Goal: Task Accomplishment & Management: Use online tool/utility

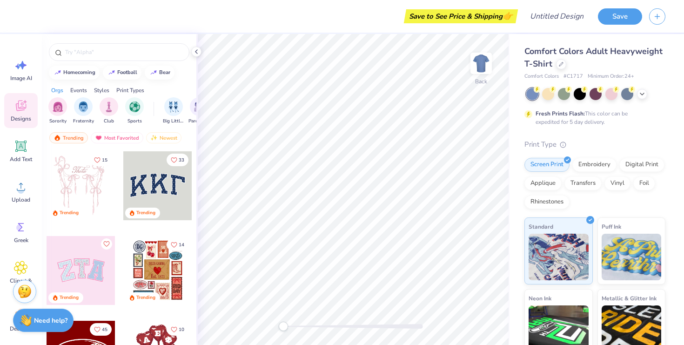
click at [67, 278] on div at bounding box center [81, 270] width 69 height 69
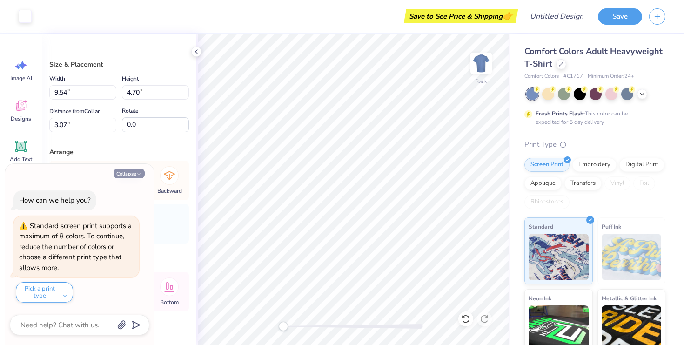
click at [123, 177] on button "Collapse" at bounding box center [128, 173] width 31 height 10
type textarea "x"
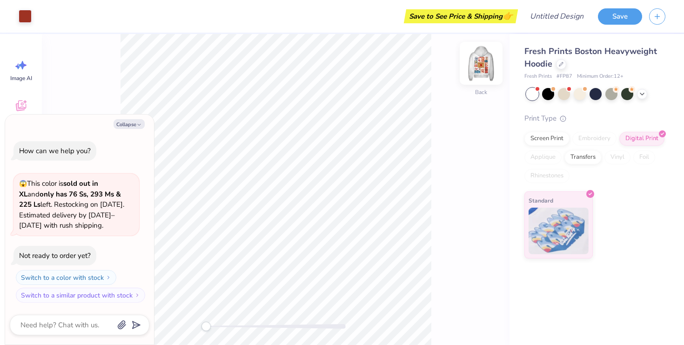
click at [477, 65] on img at bounding box center [480, 63] width 37 height 37
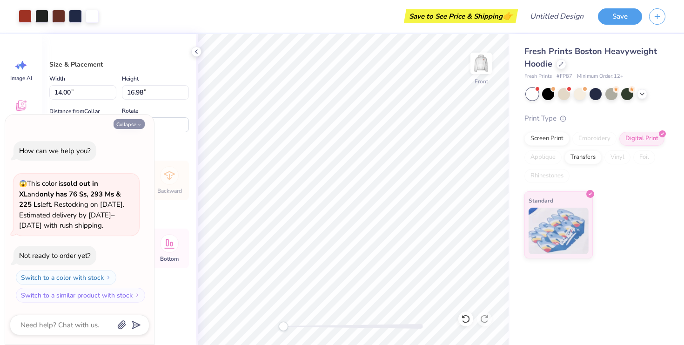
click at [137, 127] on icon "button" at bounding box center [139, 125] width 6 height 6
type textarea "x"
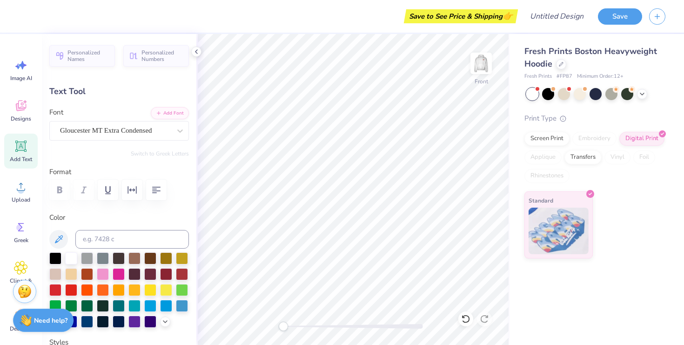
type textarea "'25"
type input "4.53"
type input "0.81"
type input "11.16"
type textarea "SABABA BBG"
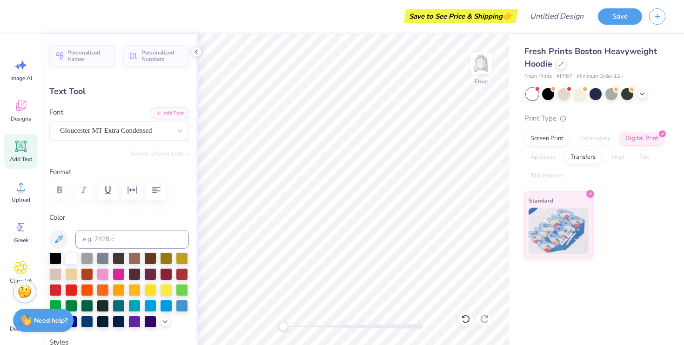
scroll to position [0, 2]
type input "1.62"
type input "1.25"
type input "14.53"
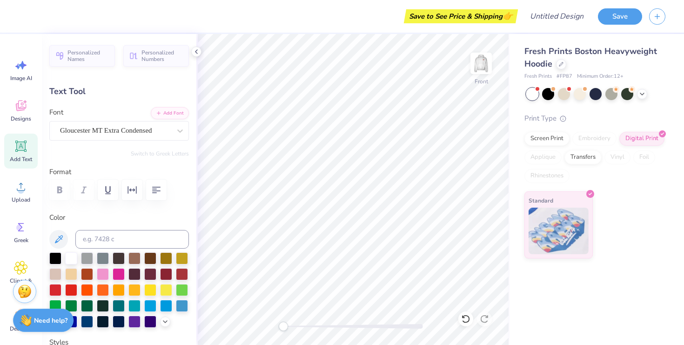
type textarea "NEWSLETTERt."
click at [631, 204] on div "Standard" at bounding box center [594, 224] width 141 height 67
type input "1.76"
type input "0.91"
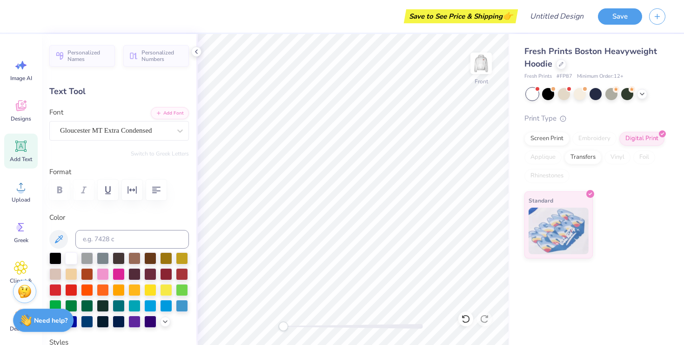
type input "14.87"
type input "7.10"
type input "1.27"
type input "13.48"
type textarea "NEWSLETTER"
